Goal: Check status

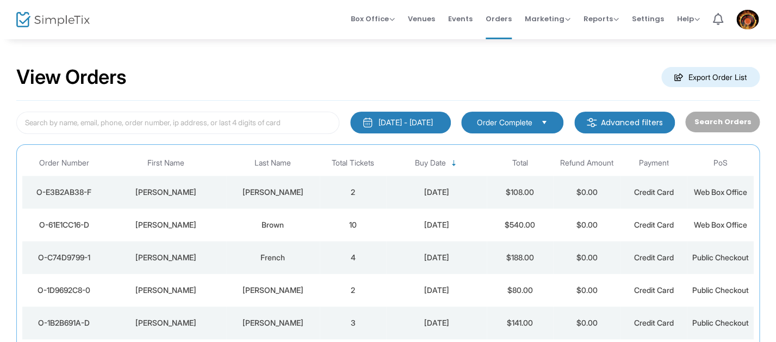
click at [246, 89] on div "View Orders Export Order List" at bounding box center [388, 77] width 744 height 46
